Goal: Register for event/course

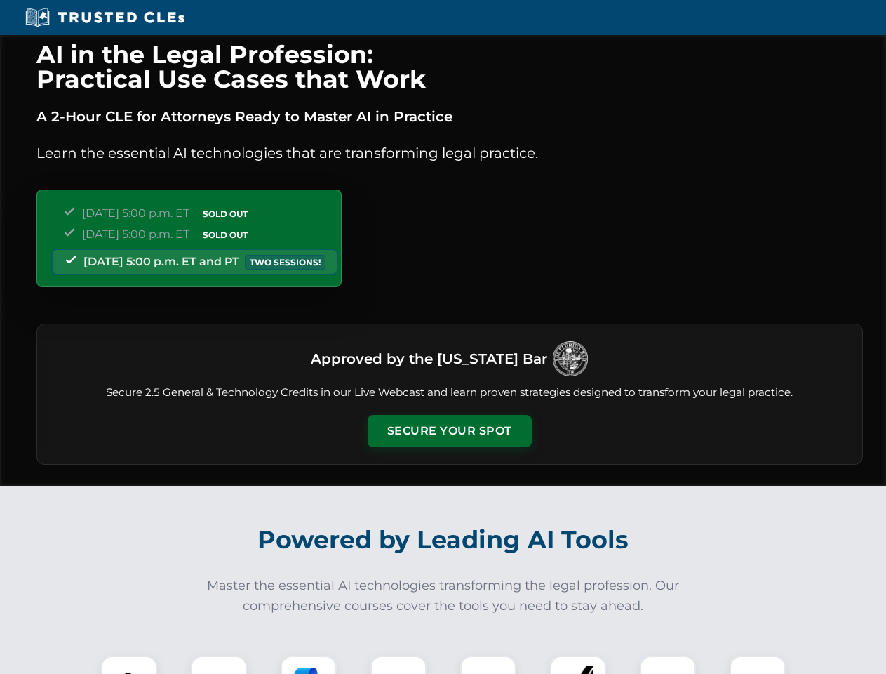
click at [449, 431] on button "Secure Your Spot" at bounding box center [450, 431] width 164 height 32
click at [129, 664] on img at bounding box center [129, 683] width 41 height 41
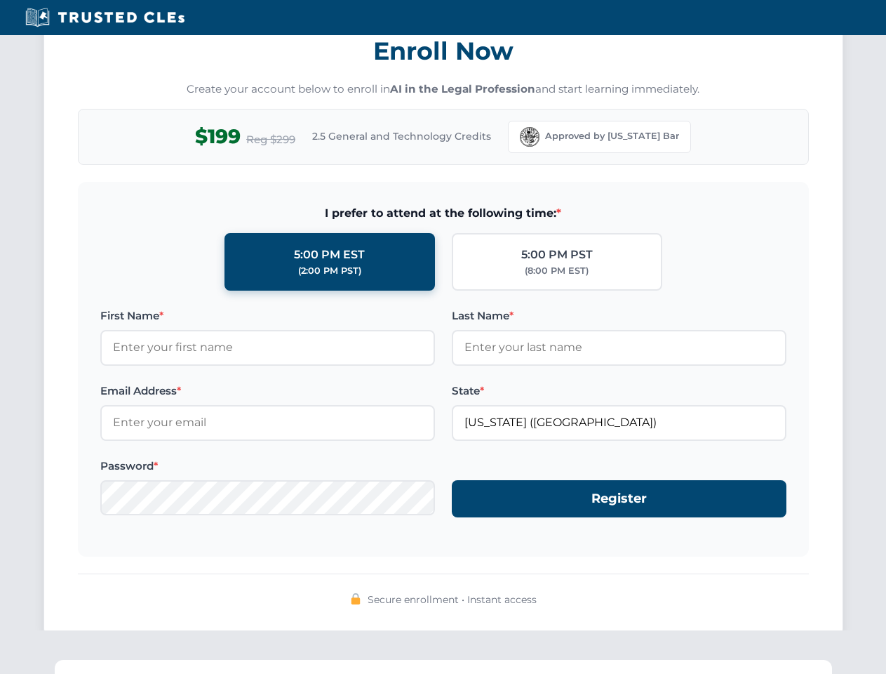
scroll to position [1377, 0]
